Goal: Task Accomplishment & Management: Use online tool/utility

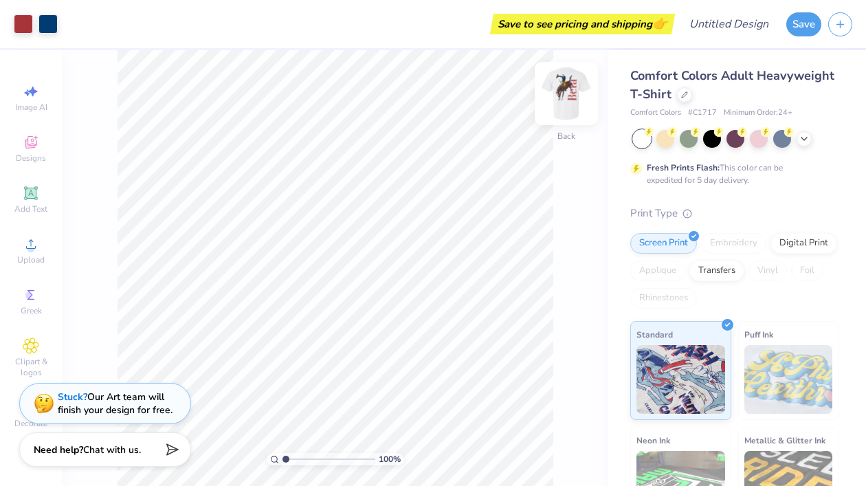
click at [563, 90] on img at bounding box center [566, 93] width 55 height 55
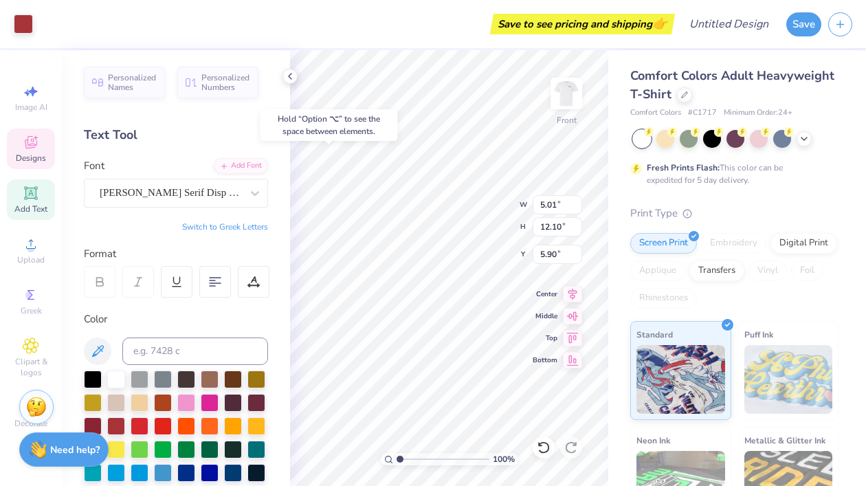
type input "6.04"
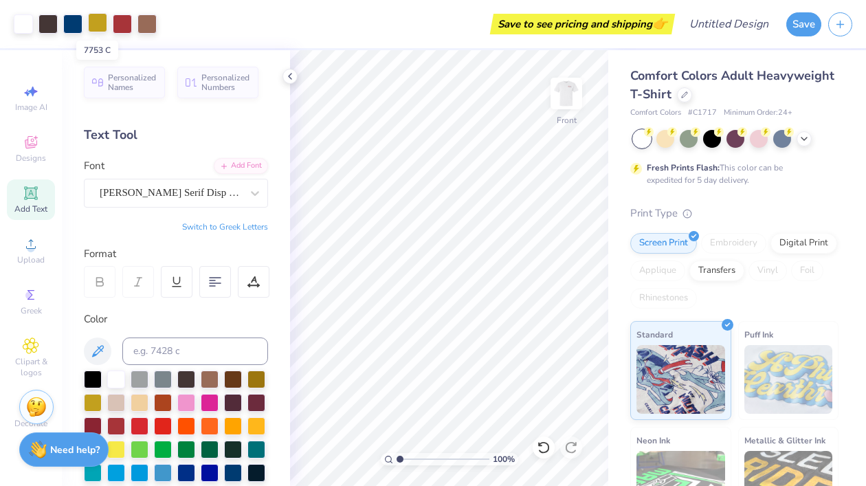
click at [102, 22] on div at bounding box center [97, 22] width 19 height 19
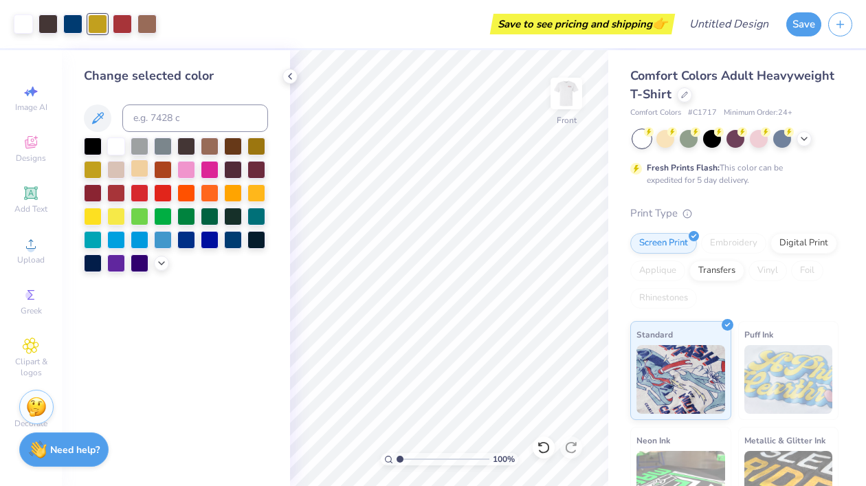
click at [139, 170] on div at bounding box center [140, 168] width 18 height 18
click at [290, 76] on icon at bounding box center [289, 76] width 11 height 11
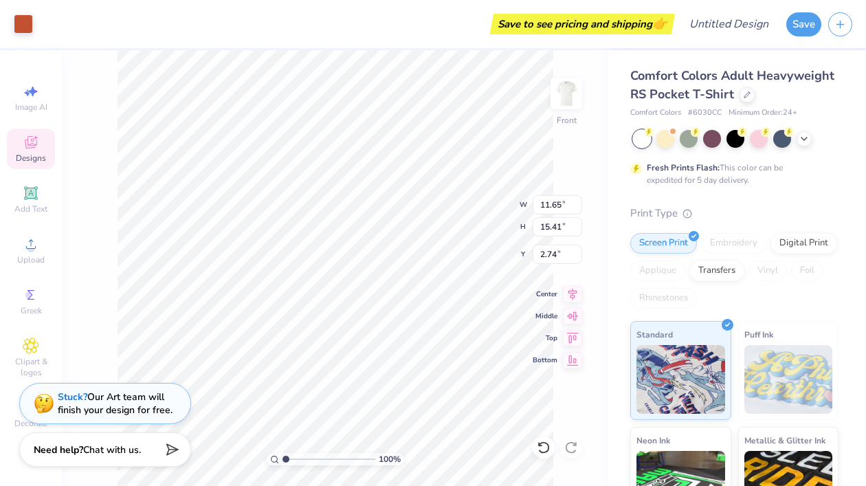
type input "3.00"
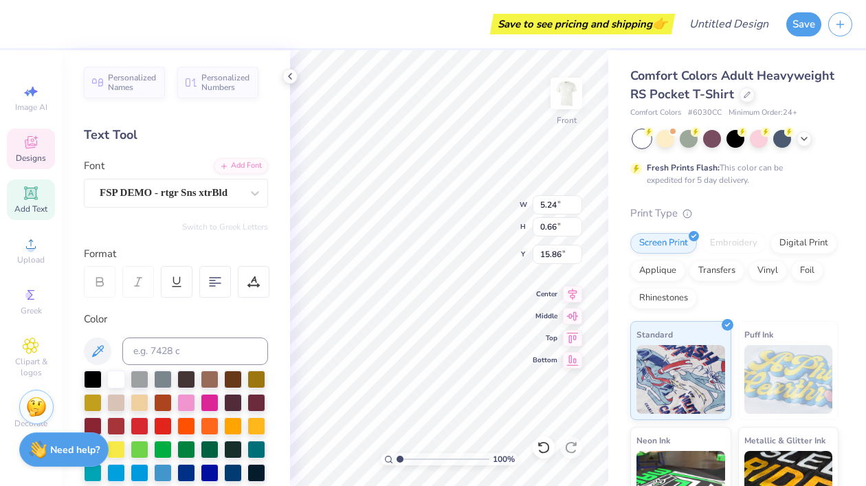
scroll to position [0, 1]
type textarea "KAPPA"
type input "6.78"
type input "0.70"
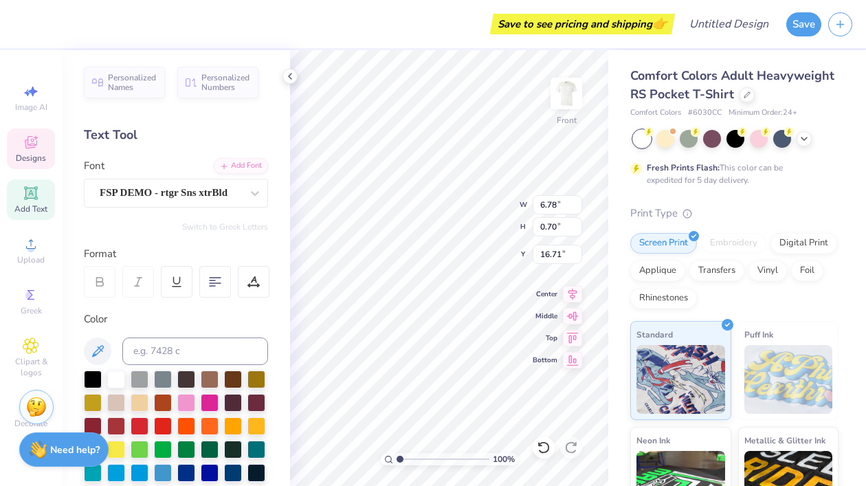
type input "16.71"
type textarea "K"
type textarea "ALPHA THETA"
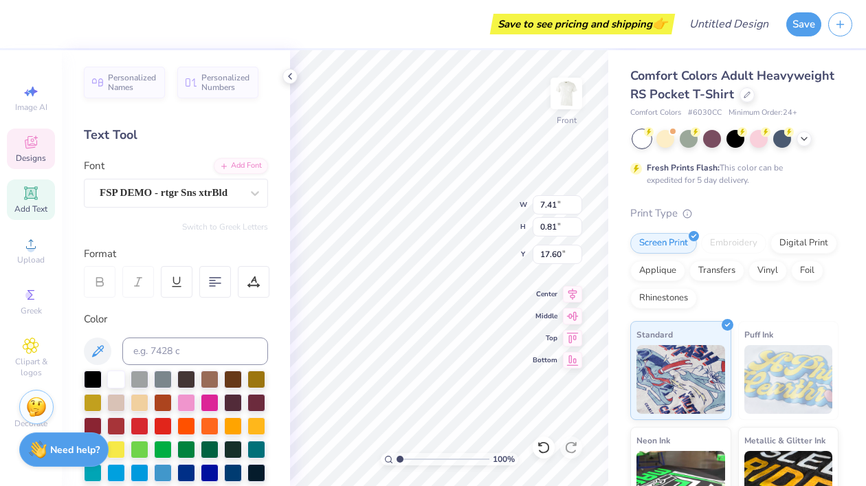
type textarea "[DATE]"
type textarea "H"
type textarea "Theta BBQ"
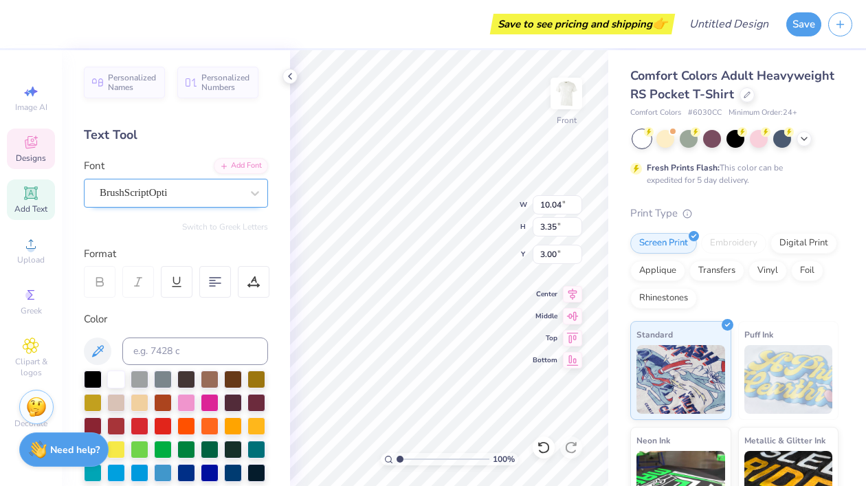
click at [199, 194] on div "BrushScriptOpti" at bounding box center [170, 192] width 144 height 21
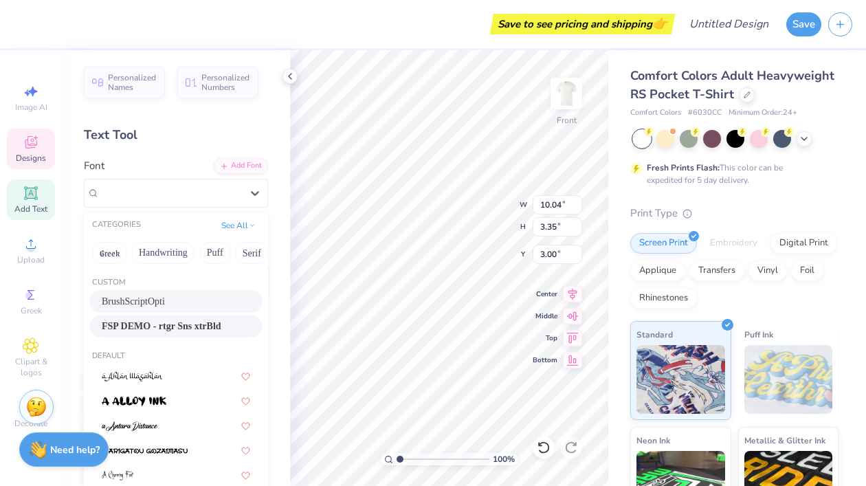
click at [177, 323] on span "FSP DEMO - rtgr Sns xtrBld" at bounding box center [162, 326] width 120 height 14
click at [194, 189] on div "FSP DEMO - rtgr Sns xtrBld" at bounding box center [170, 192] width 144 height 21
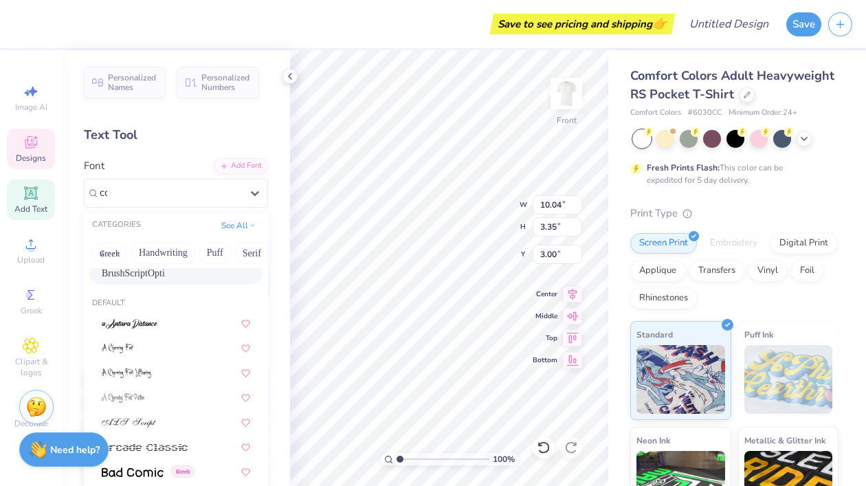
scroll to position [0, 0]
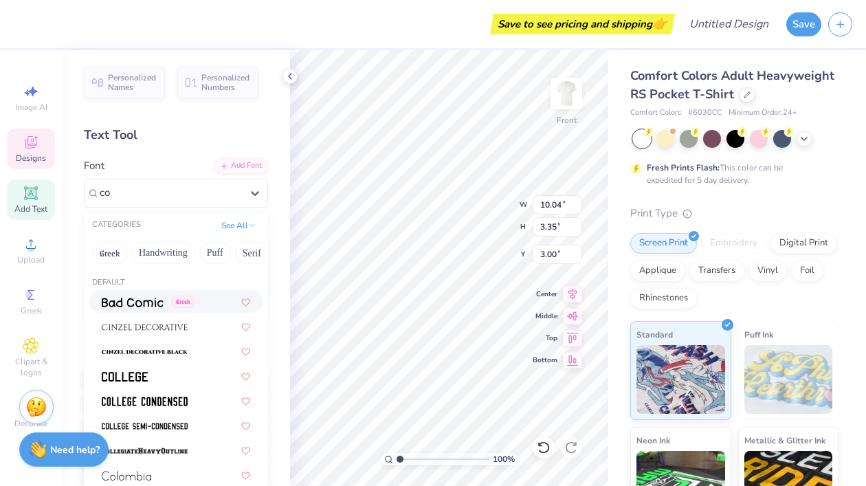
type input "c"
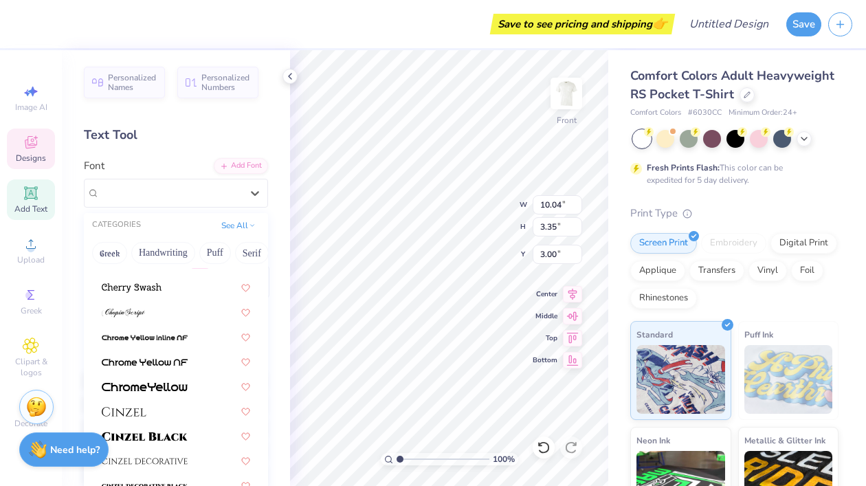
scroll to position [1946, 0]
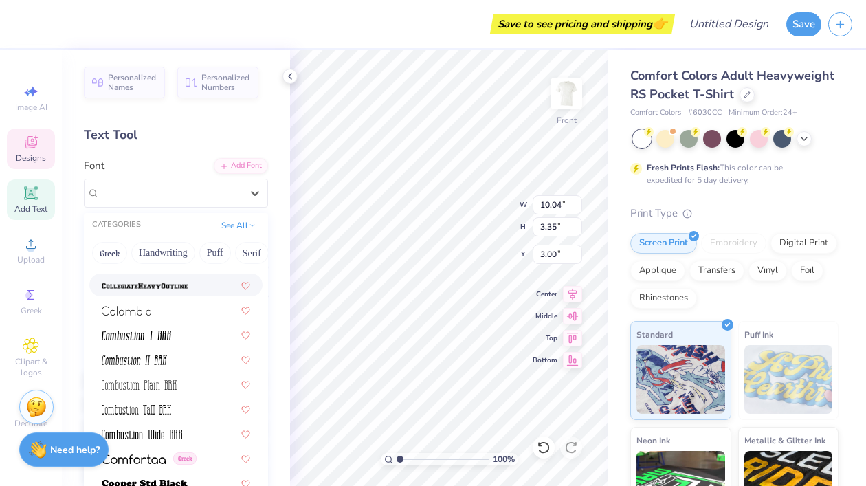
click at [179, 291] on span at bounding box center [145, 285] width 86 height 14
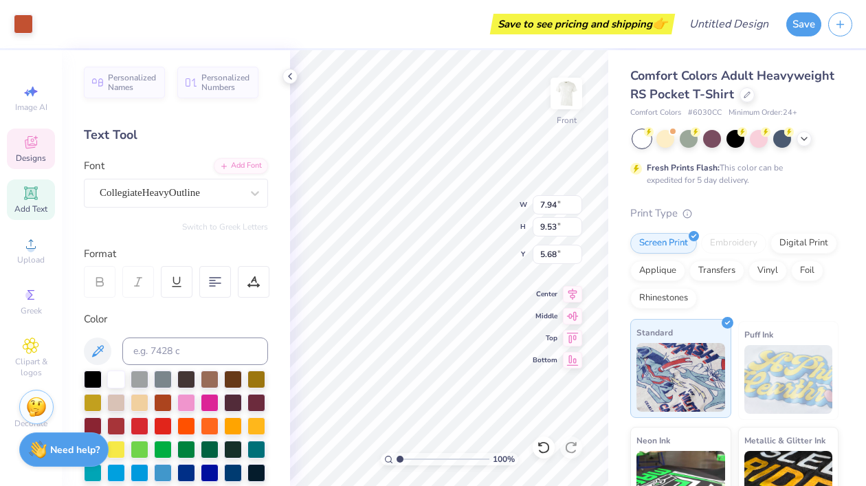
type input "5.68"
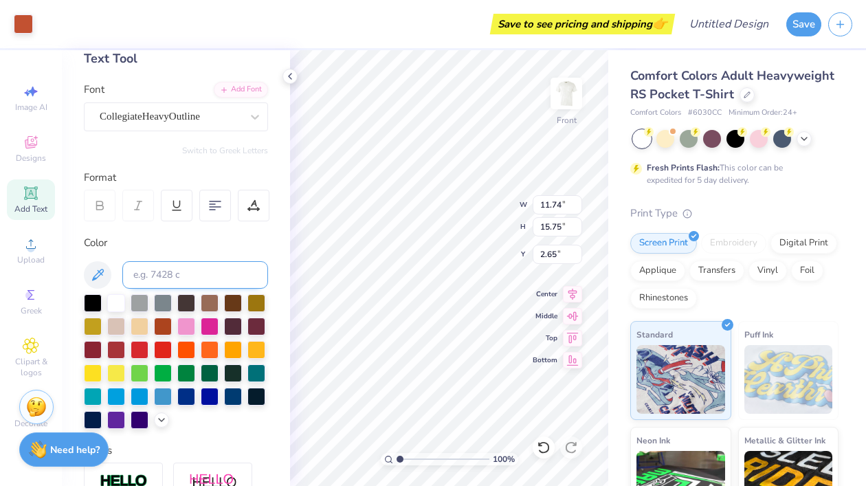
scroll to position [89, 0]
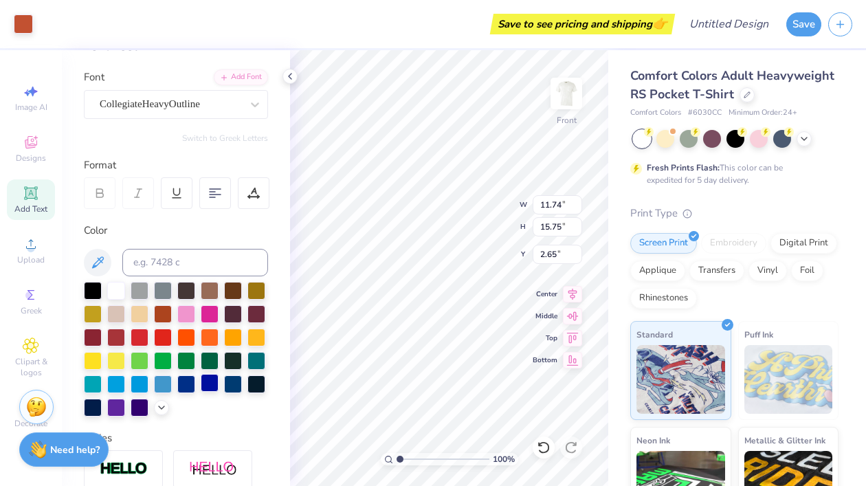
click at [204, 381] on div at bounding box center [210, 383] width 18 height 18
click at [183, 388] on div at bounding box center [186, 383] width 18 height 18
click at [118, 383] on div at bounding box center [116, 383] width 18 height 18
click at [157, 383] on div at bounding box center [163, 383] width 18 height 18
type input "5.90"
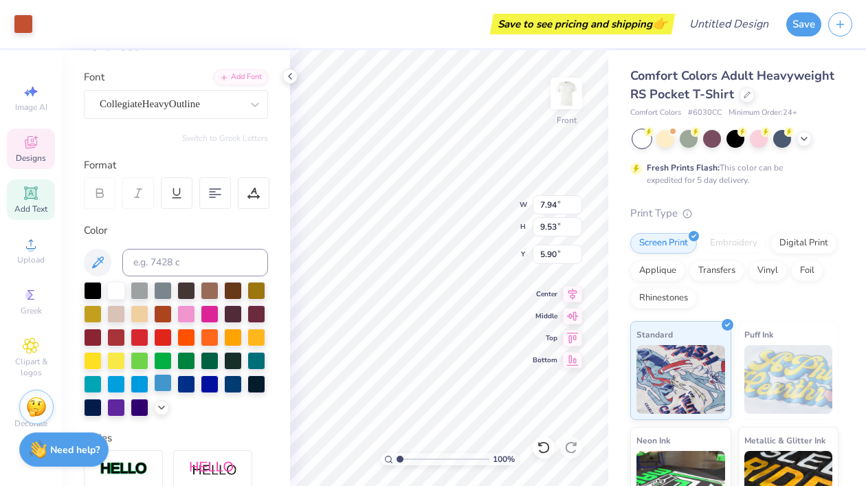
click at [165, 377] on div at bounding box center [163, 383] width 18 height 18
click at [163, 380] on div at bounding box center [163, 383] width 18 height 18
click at [162, 384] on div at bounding box center [163, 383] width 18 height 18
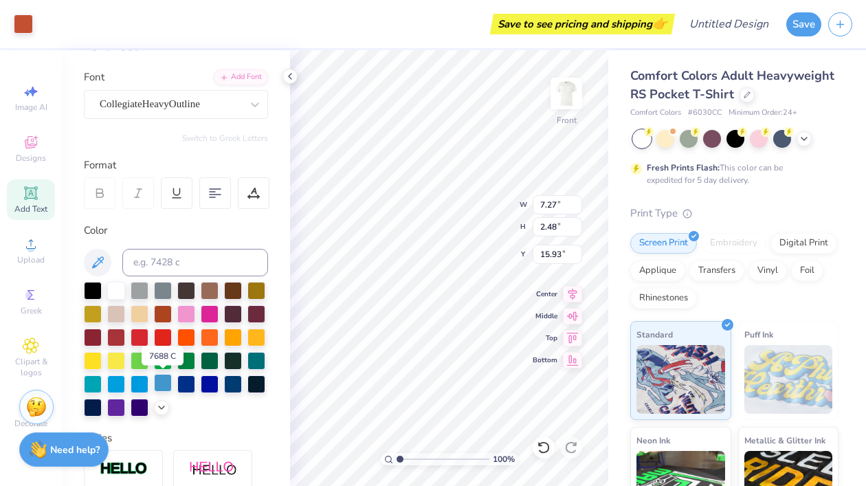
click at [160, 383] on div at bounding box center [163, 383] width 18 height 18
click at [160, 384] on div at bounding box center [163, 383] width 18 height 18
click at [163, 385] on div at bounding box center [163, 383] width 18 height 18
type input "6.83"
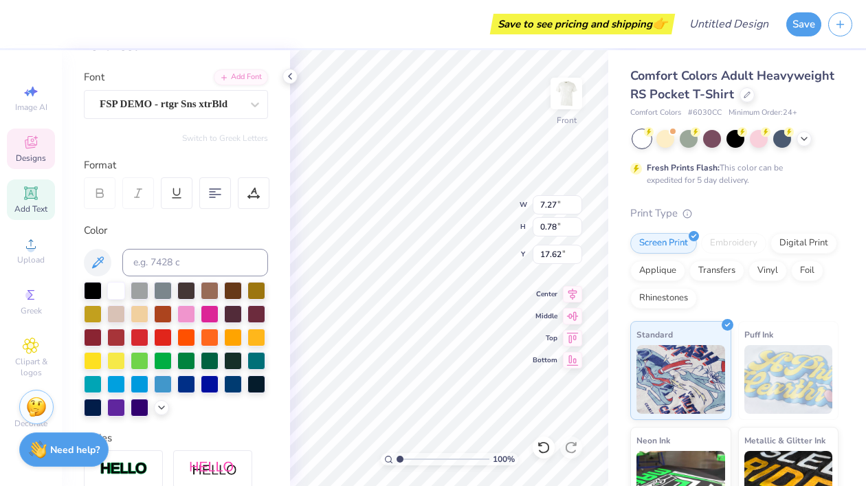
type input "0.64"
type input "16.98"
click at [159, 380] on div at bounding box center [163, 383] width 18 height 18
type input "3.33"
type input "15.93"
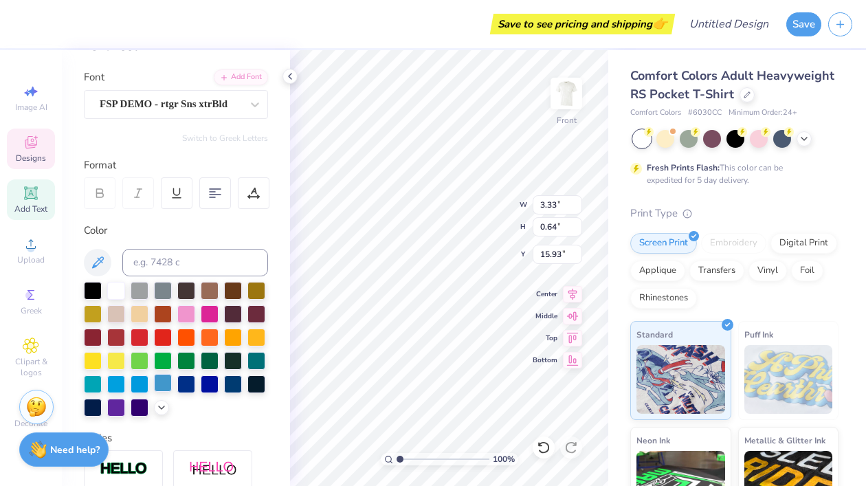
click at [163, 377] on div at bounding box center [163, 383] width 18 height 18
type input "16.57"
type input "5.69"
type input "5.36"
type input "9.30"
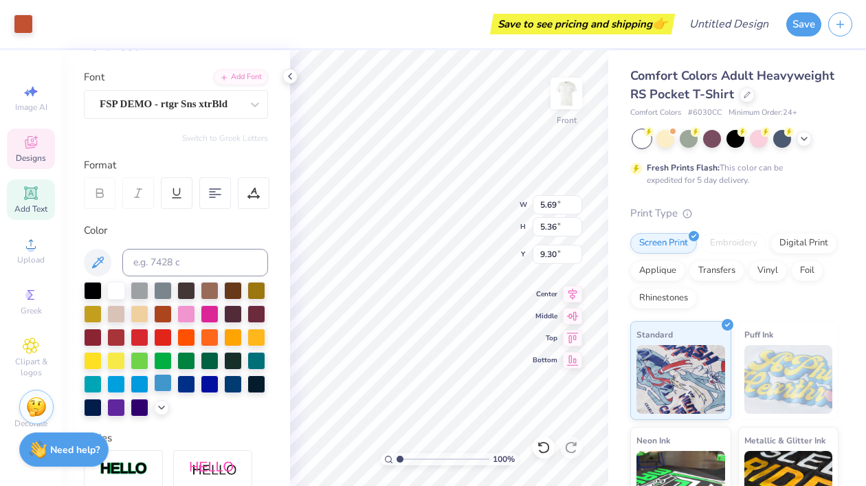
click at [160, 377] on div at bounding box center [163, 383] width 18 height 18
click at [161, 381] on div at bounding box center [163, 383] width 18 height 18
click at [167, 381] on div at bounding box center [163, 383] width 18 height 18
type input "5.66"
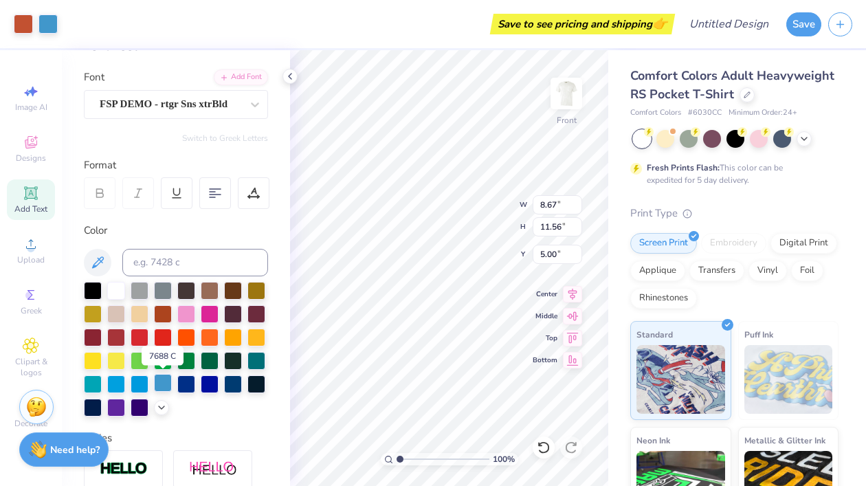
click at [163, 378] on div at bounding box center [163, 383] width 18 height 18
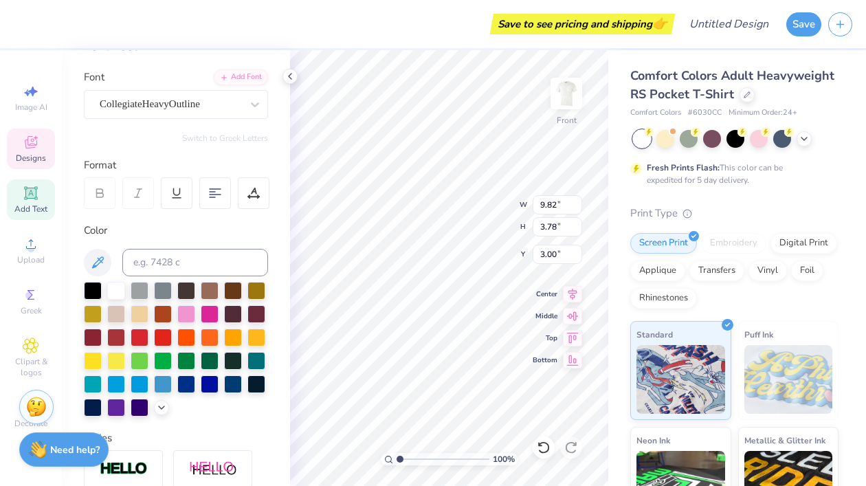
click at [34, 202] on div "Add Text" at bounding box center [31, 199] width 48 height 41
type input "6.03"
type input "1.75"
type input "13.38"
click at [29, 302] on icon at bounding box center [31, 295] width 16 height 16
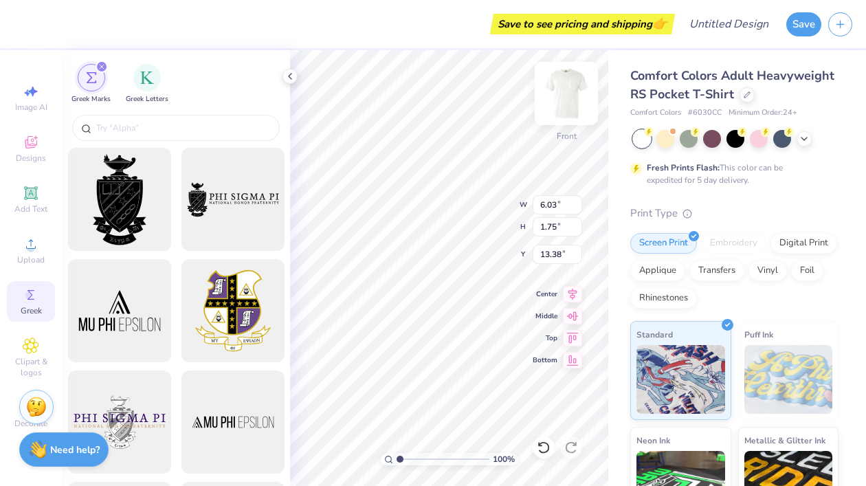
click at [570, 93] on img at bounding box center [566, 93] width 55 height 55
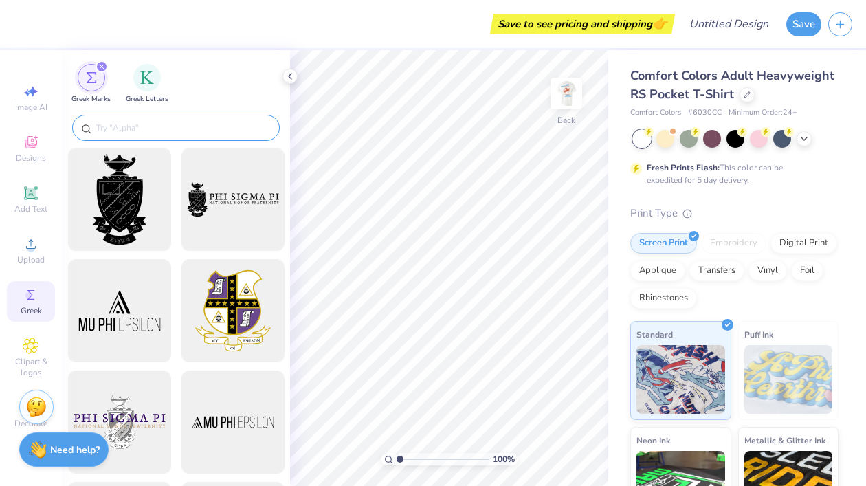
click at [153, 122] on input "text" at bounding box center [183, 128] width 176 height 14
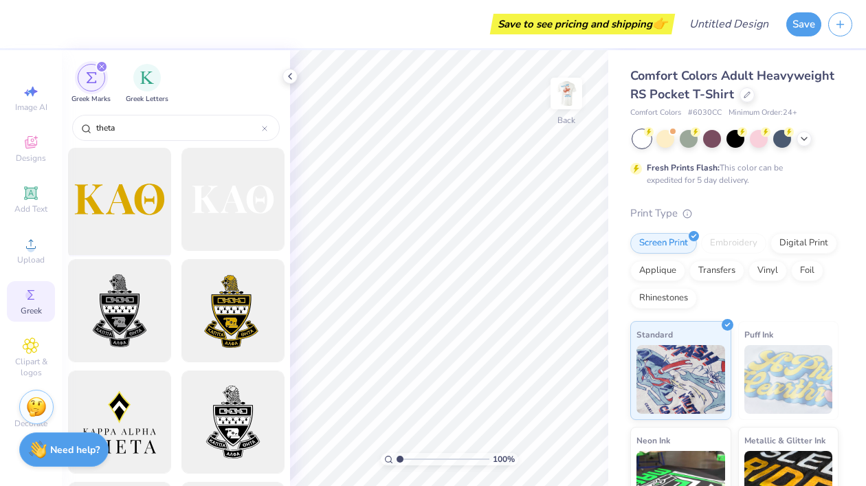
type input "theta"
click at [145, 191] on div at bounding box center [119, 199] width 113 height 113
